Goal: Find specific page/section

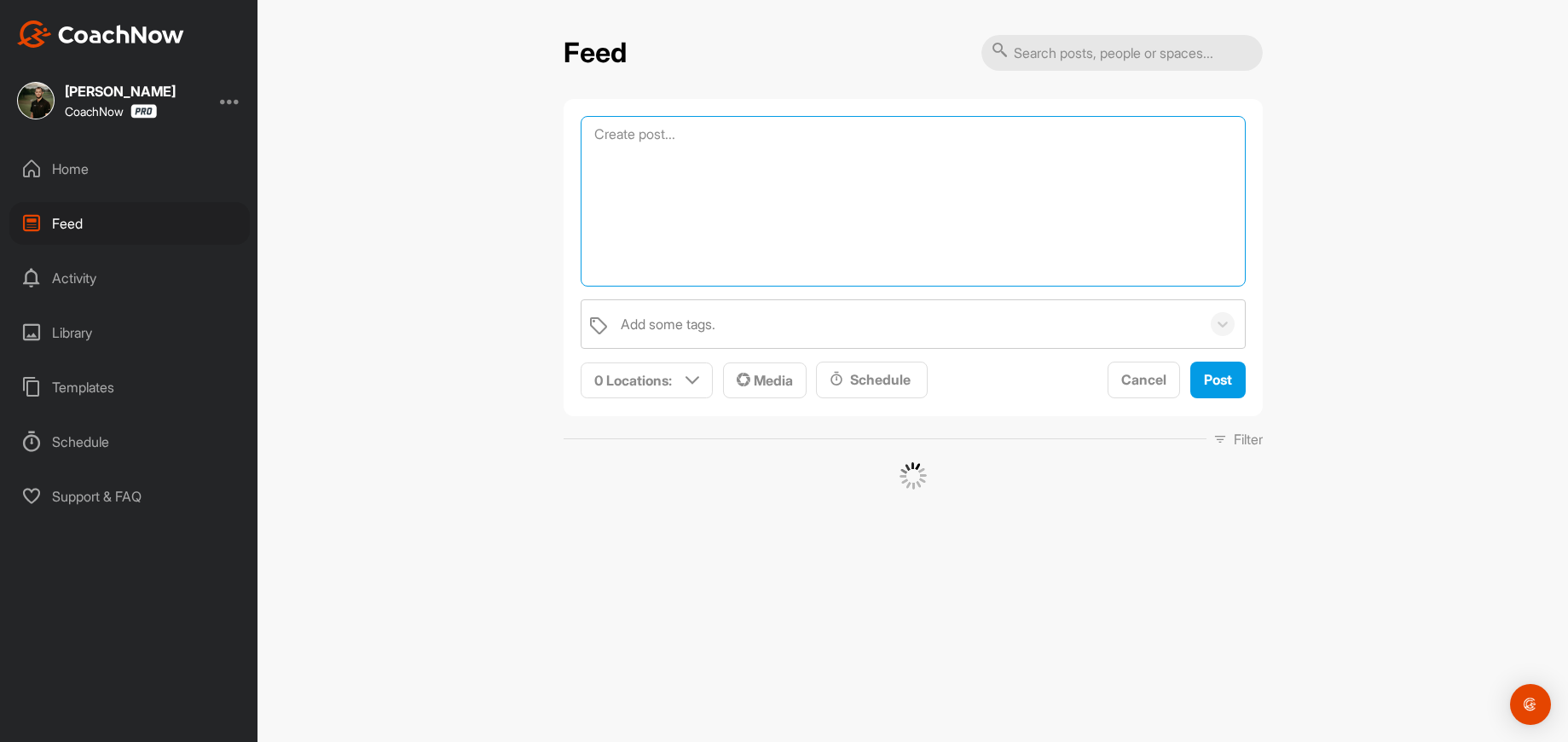
click at [704, 136] on textarea at bounding box center [913, 201] width 665 height 171
click at [404, 238] on div "Feed Add some tags. 0 Locations : Smart Lists Unanswered by me 15 days inactive…" at bounding box center [913, 371] width 1310 height 742
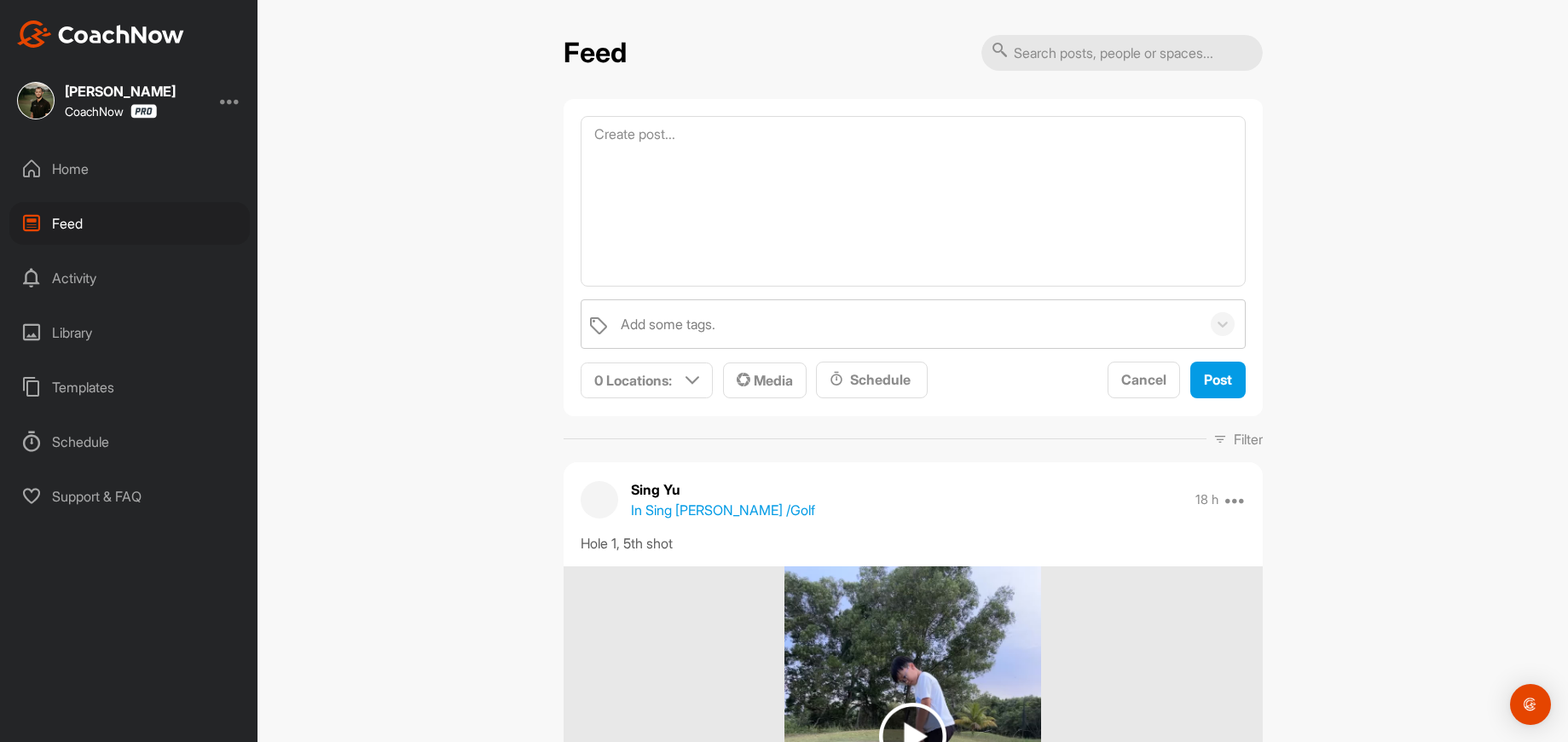
click at [87, 165] on div "Home" at bounding box center [130, 169] width 240 height 43
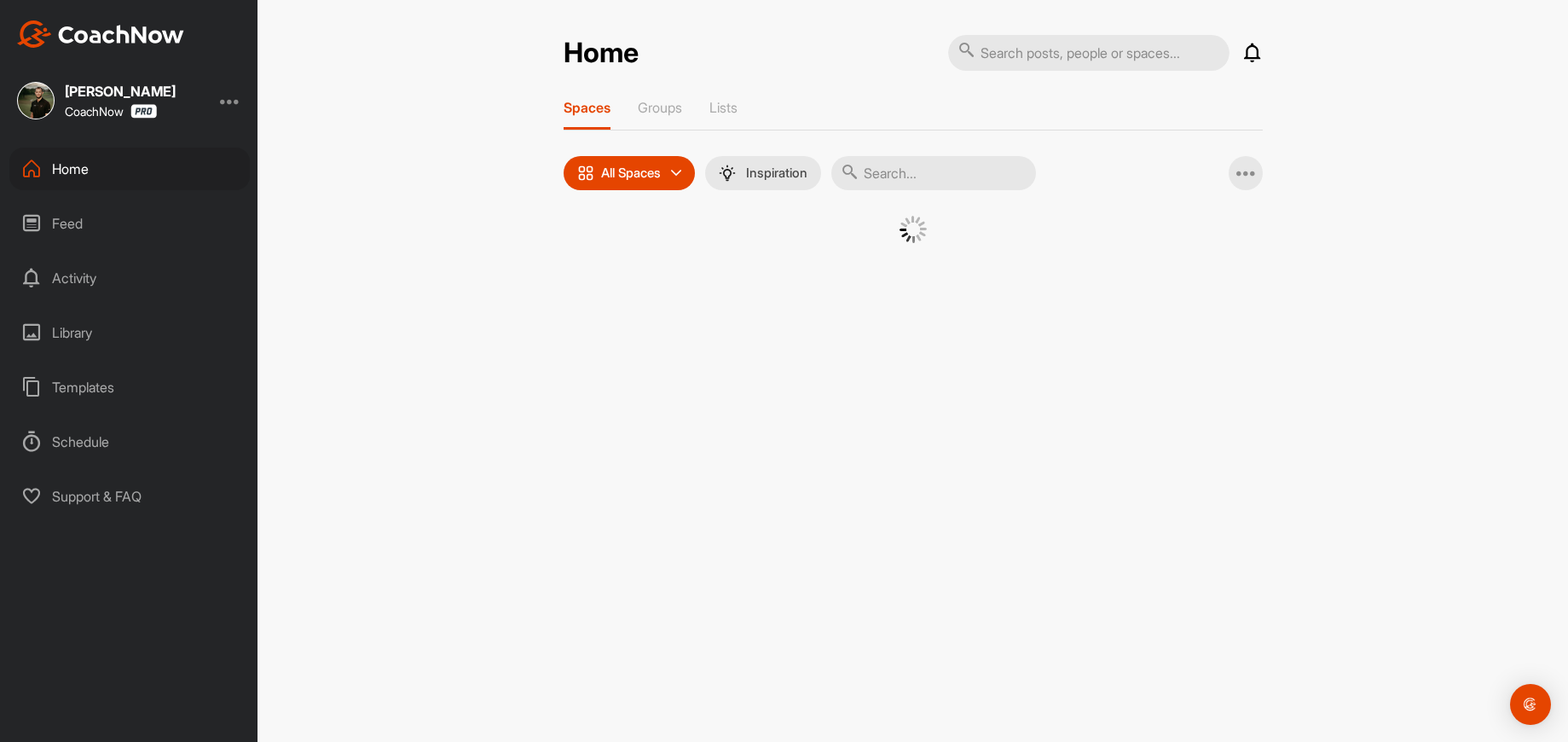
click at [919, 181] on input "text" at bounding box center [934, 174] width 205 height 34
type input "[PERSON_NAME]"
click at [765, 253] on div "RM" at bounding box center [754, 259] width 89 height 89
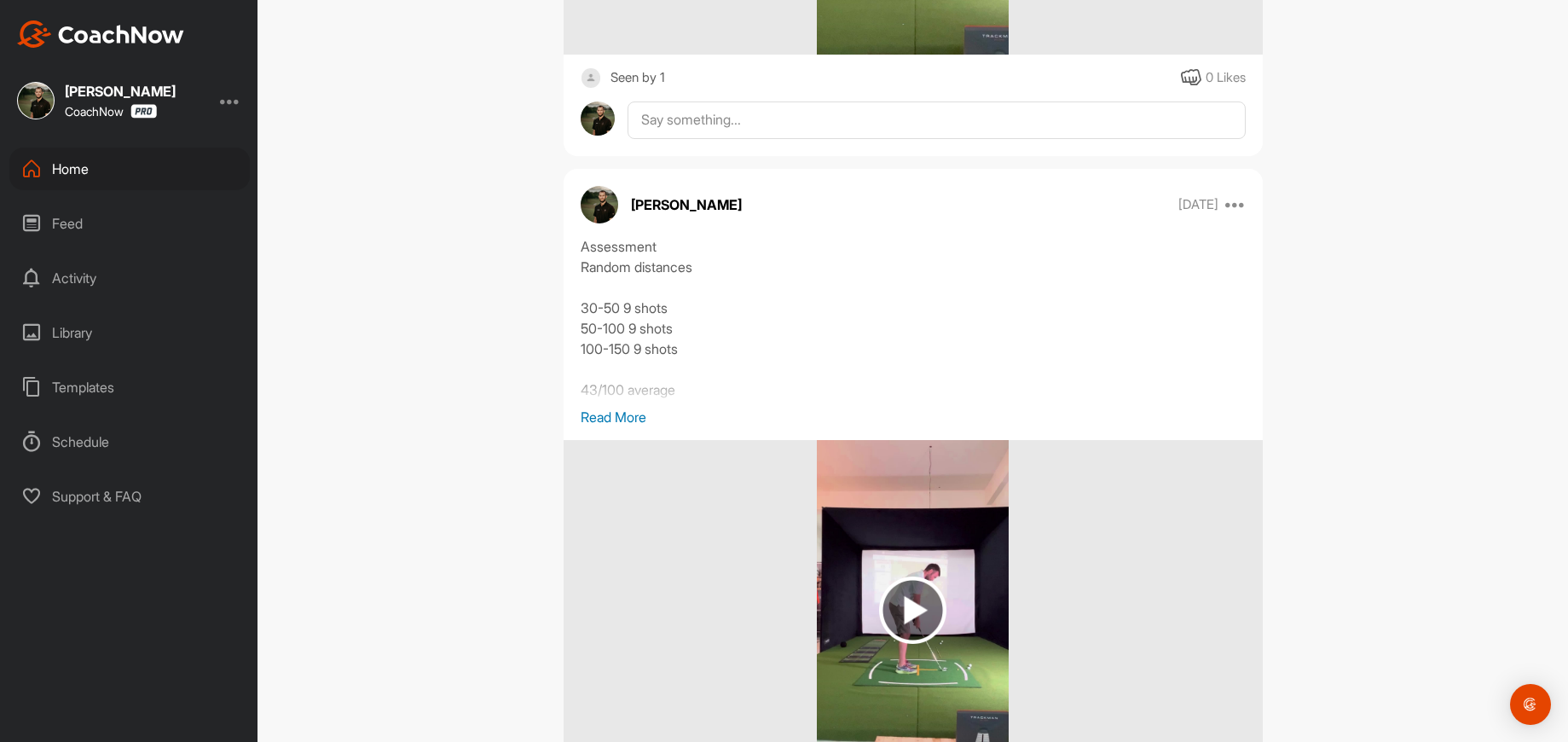
scroll to position [2387, 0]
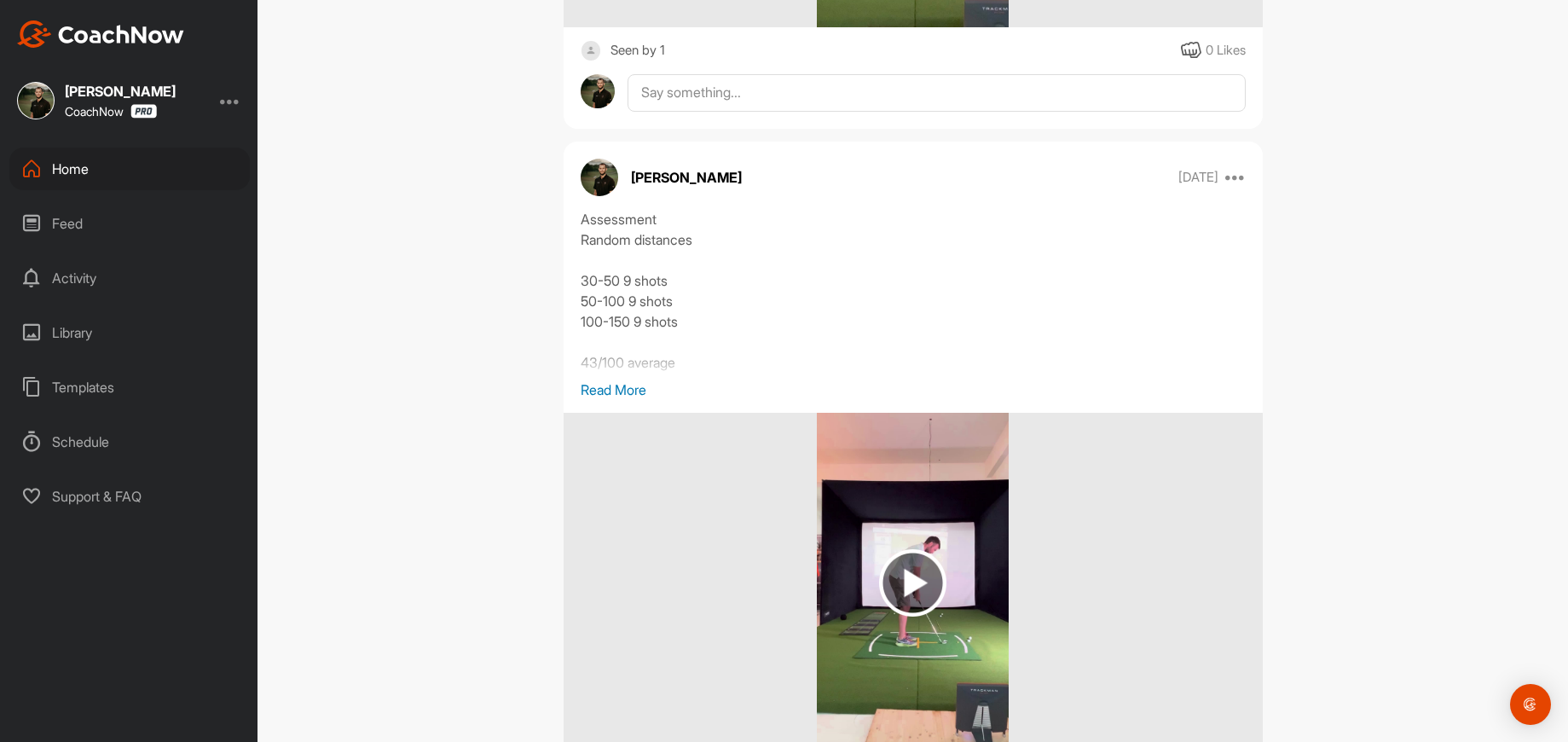
click at [605, 389] on p "Read More" at bounding box center [913, 389] width 665 height 20
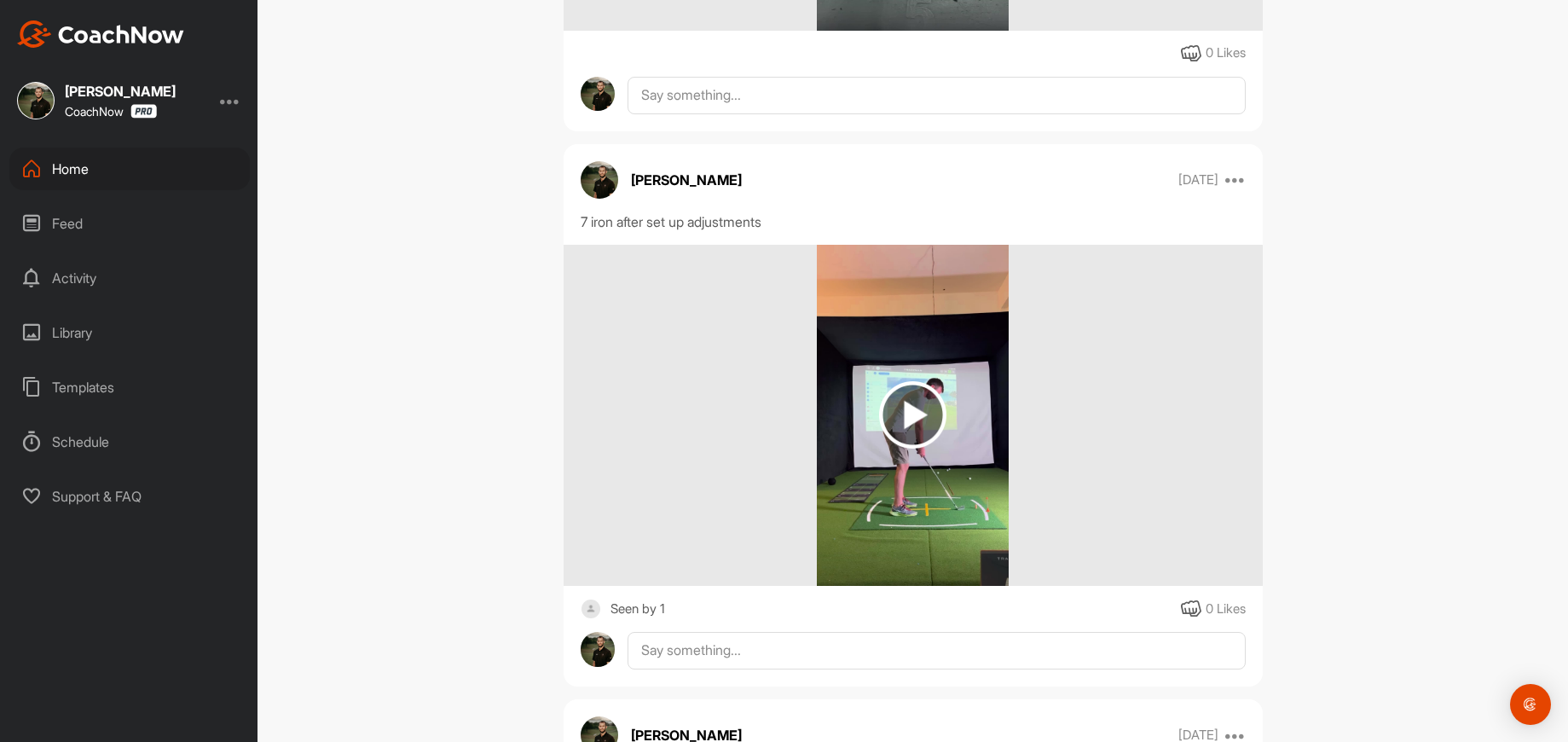
scroll to position [1137, 0]
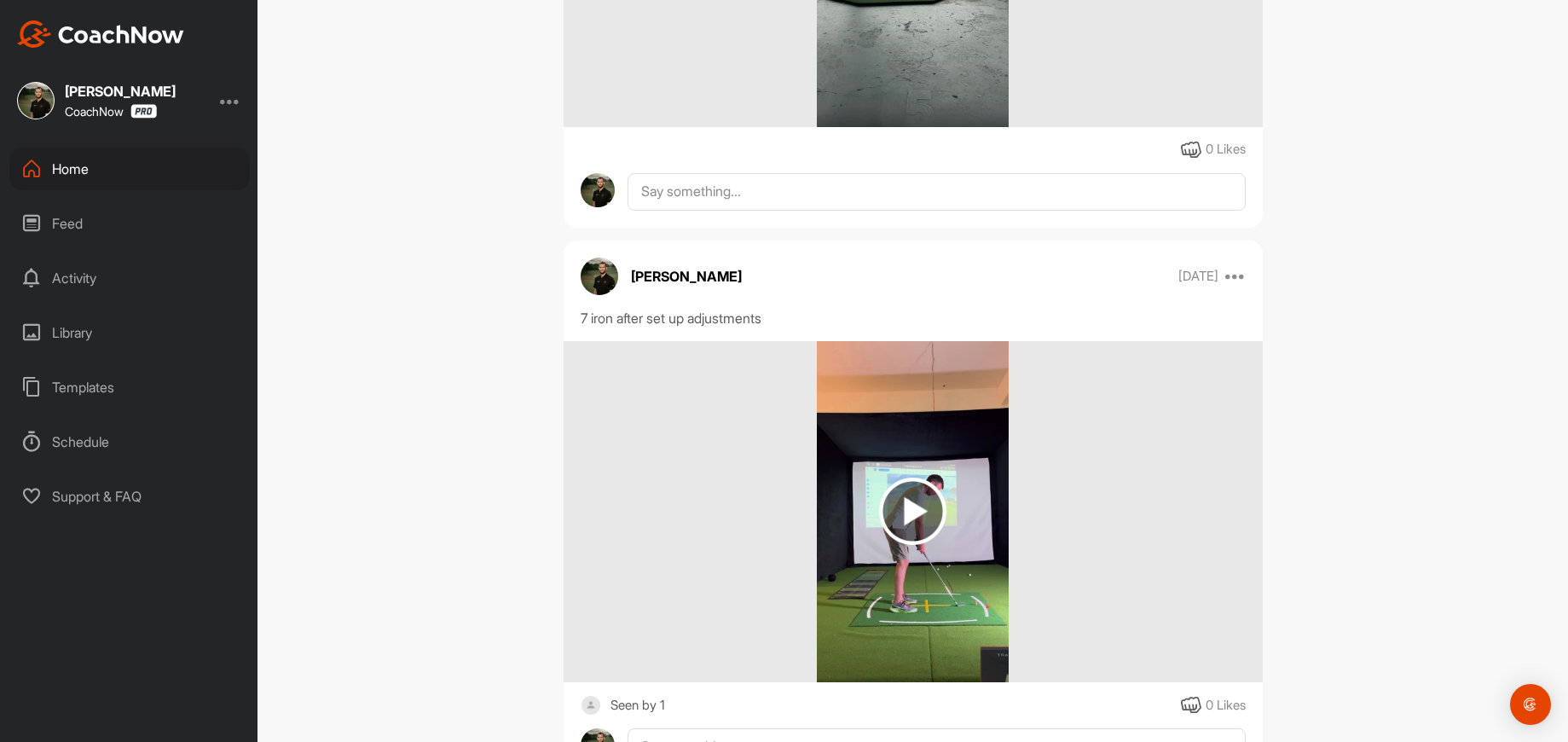
click at [886, 511] on img at bounding box center [913, 511] width 68 height 68
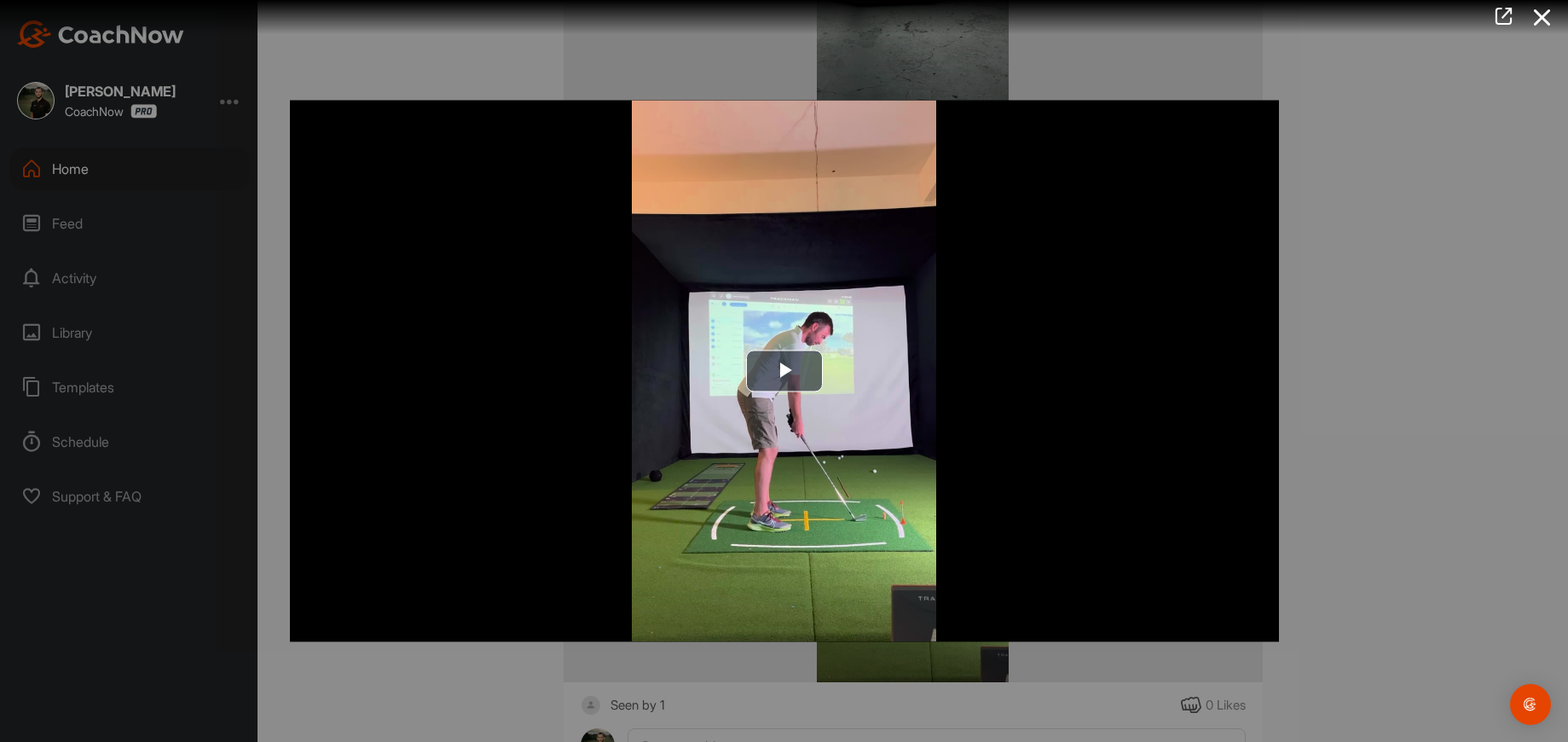
click at [1412, 338] on div at bounding box center [784, 371] width 1568 height 742
